Goal: Navigation & Orientation: Find specific page/section

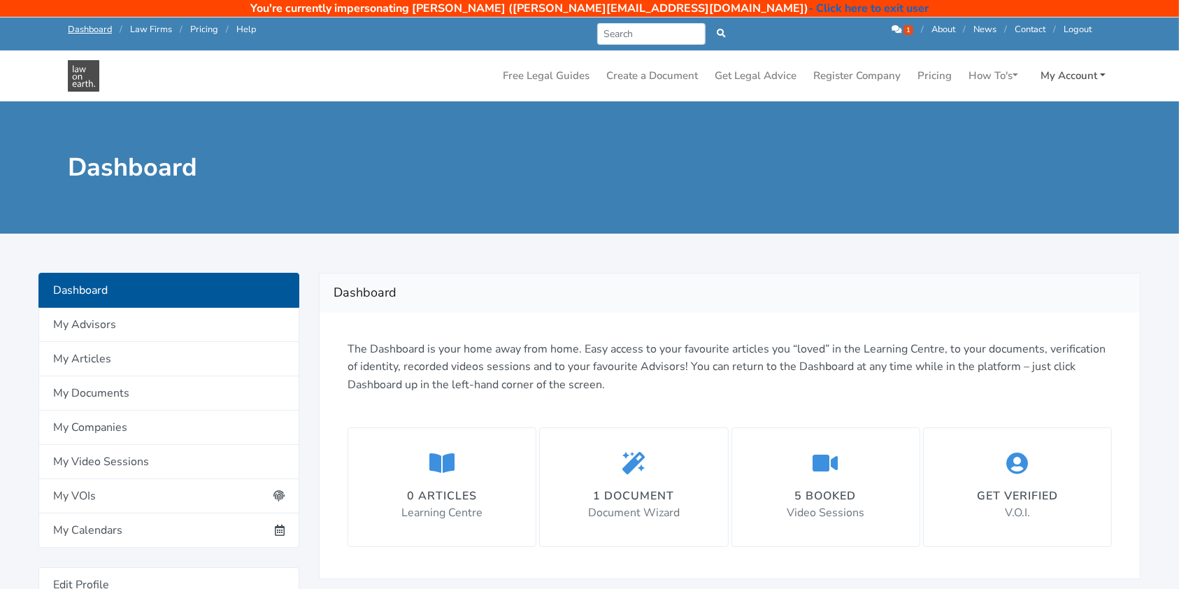
click at [1057, 71] on link "My Account" at bounding box center [1073, 75] width 76 height 27
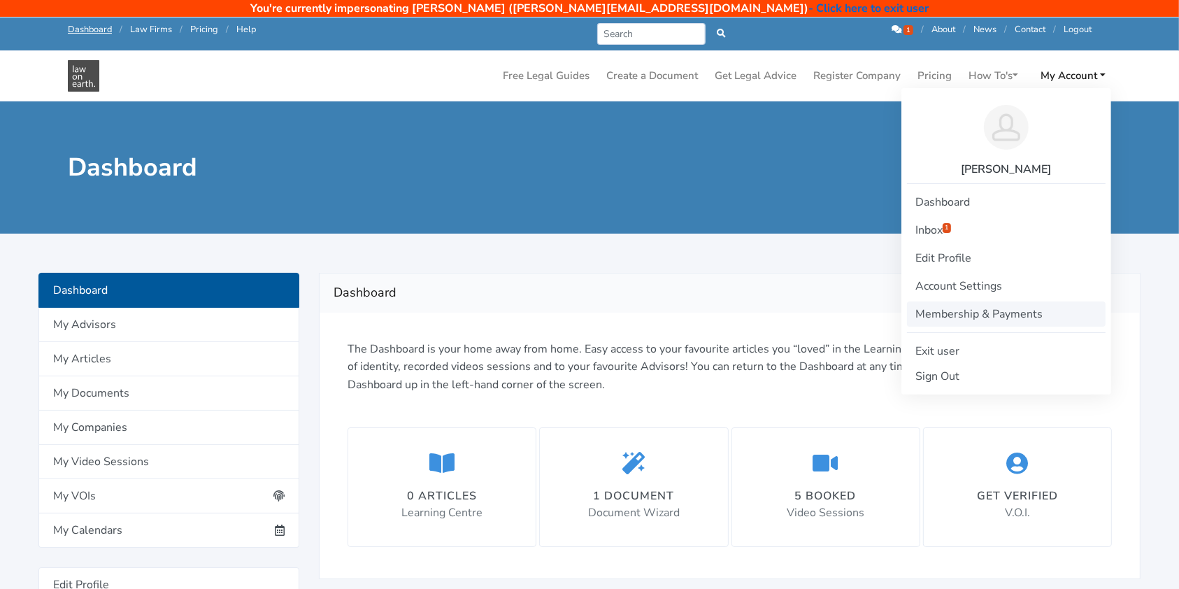
click at [954, 312] on link "Membership & Payments" at bounding box center [1006, 313] width 199 height 25
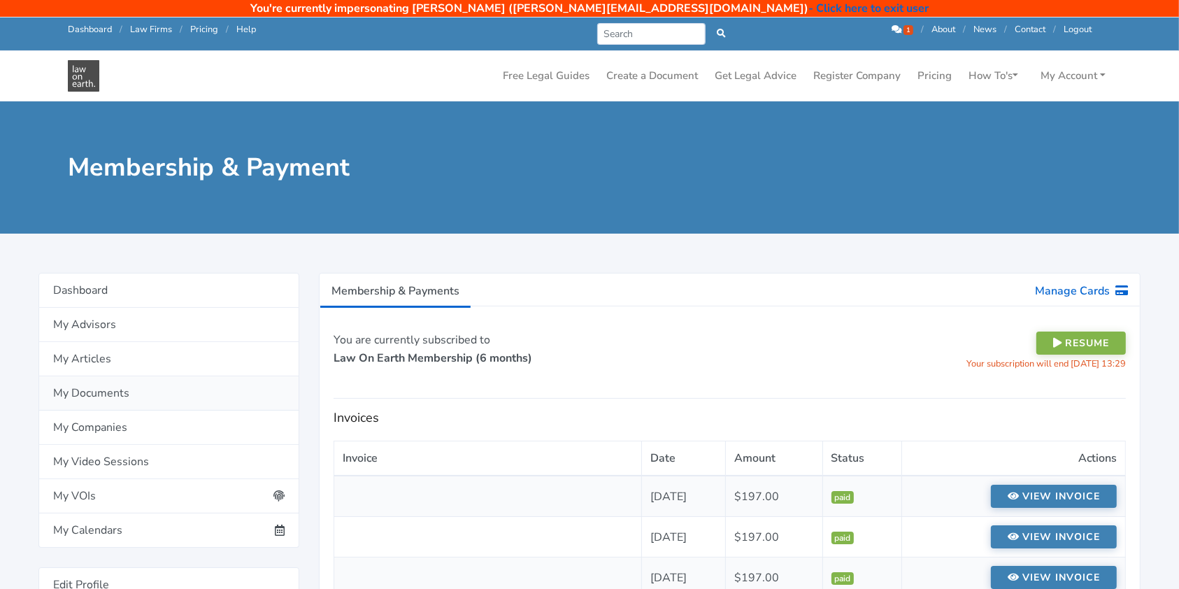
click at [92, 392] on link "My Documents" at bounding box center [168, 393] width 261 height 34
